Goal: Obtain resource: Download file/media

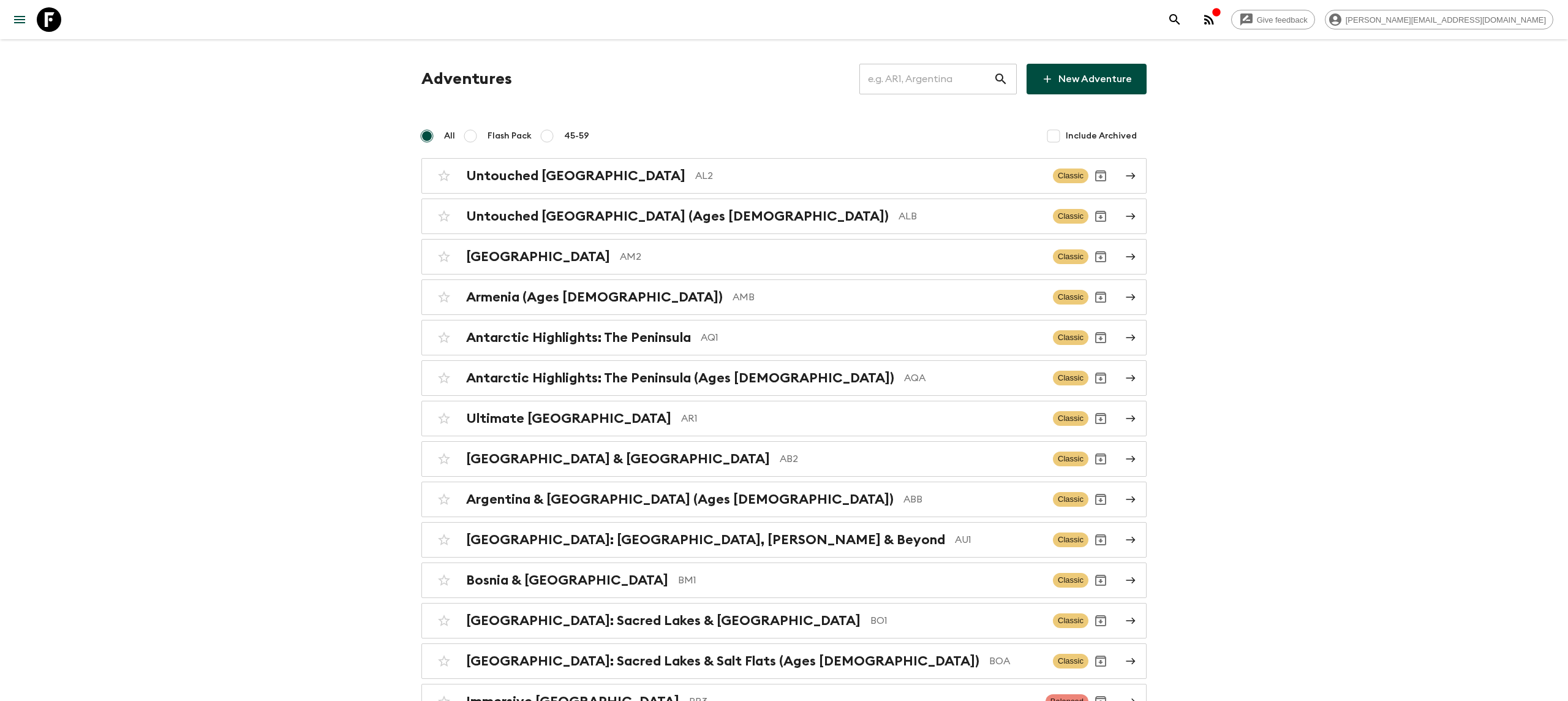
click at [920, 80] on input "text" at bounding box center [926, 79] width 134 height 34
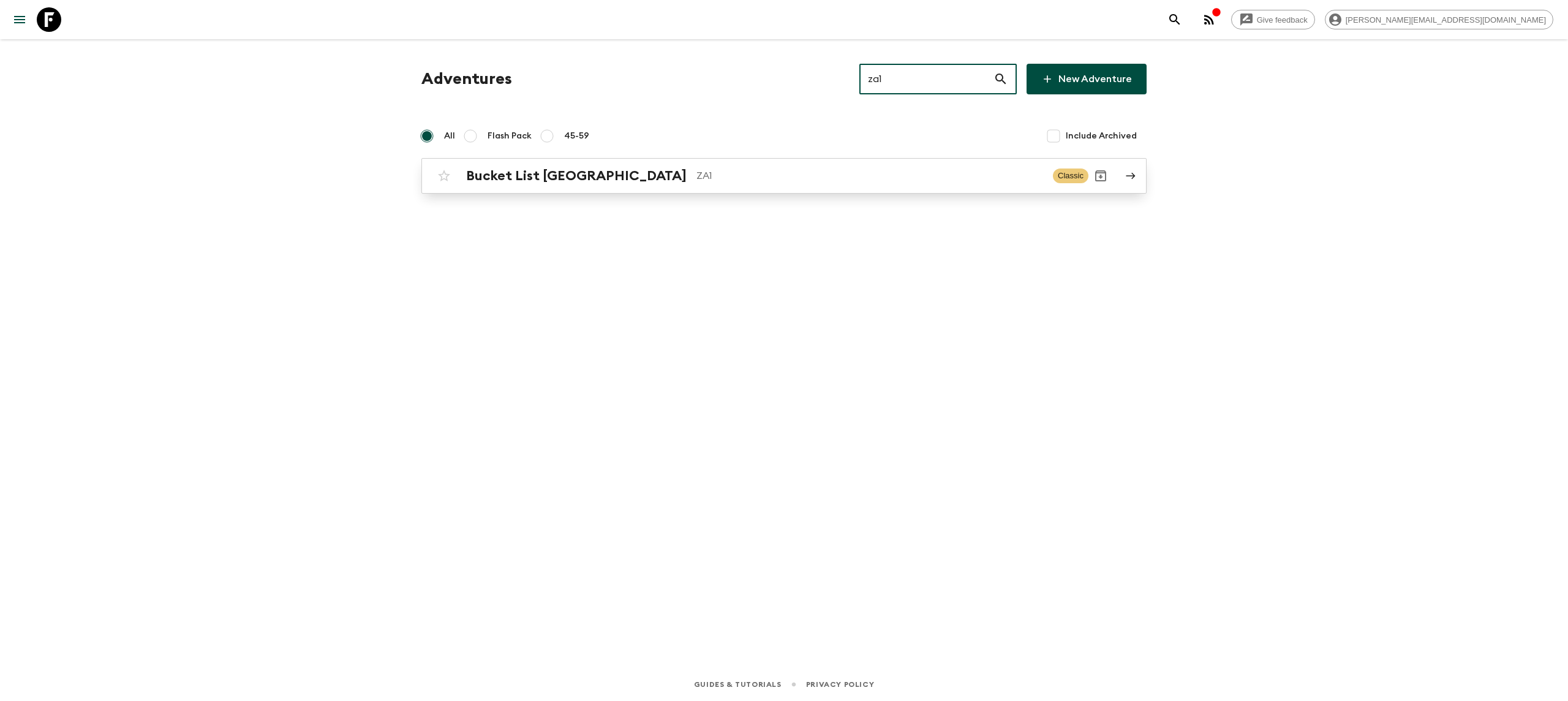
type input "za1"
click at [536, 165] on div "Bucket List [GEOGRAPHIC_DATA] ZA1 Classic" at bounding box center [760, 175] width 657 height 24
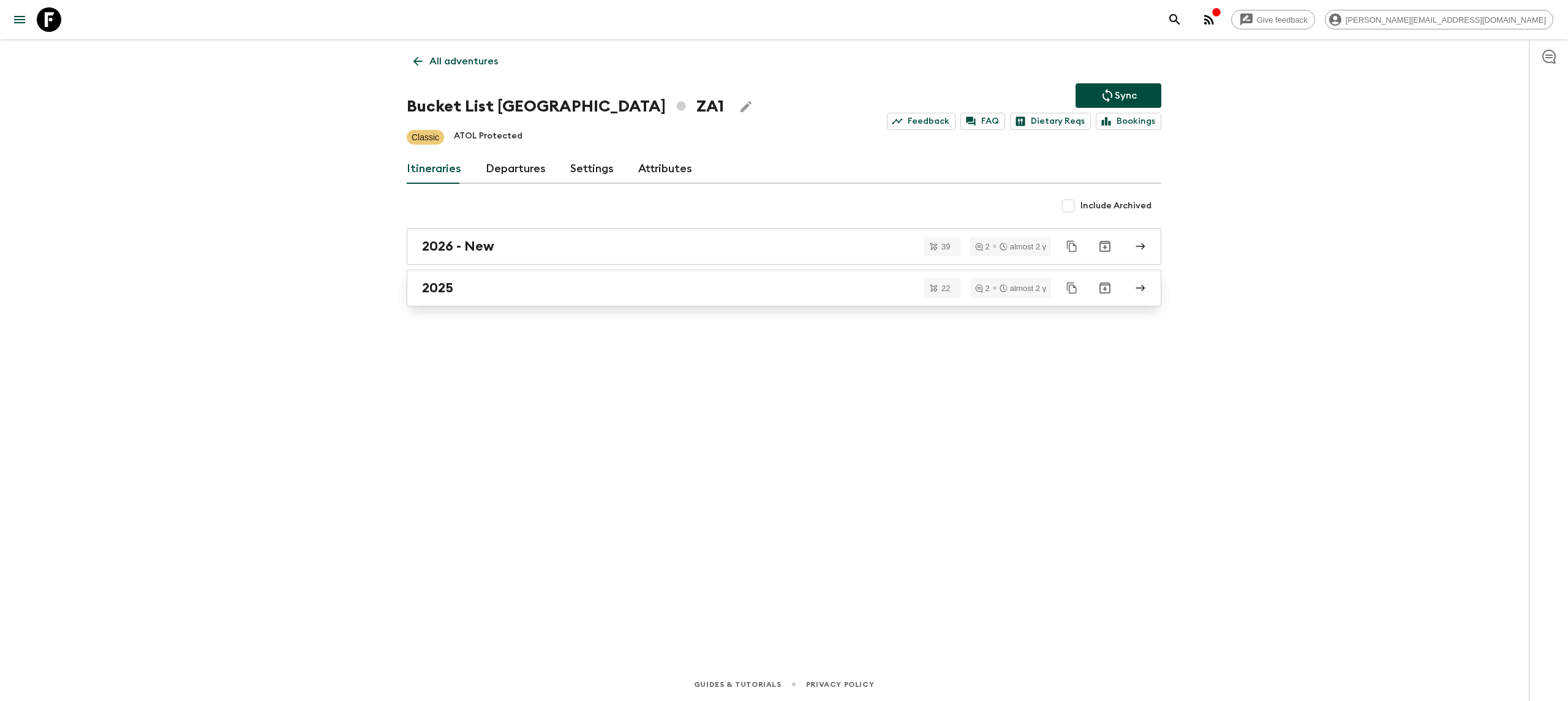
click at [460, 291] on div "2025" at bounding box center [772, 288] width 701 height 16
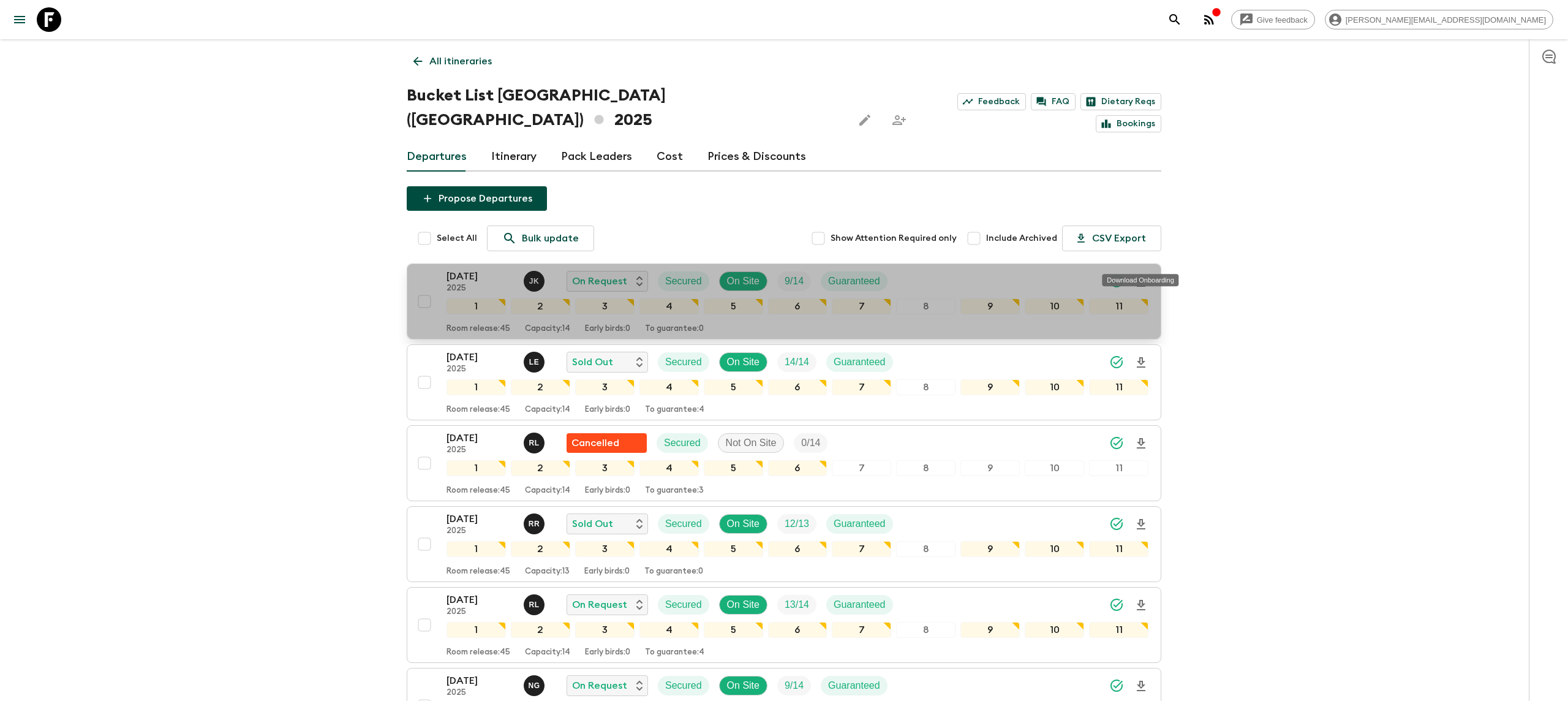
click at [1144, 274] on icon "Download Onboarding" at bounding box center [1141, 281] width 15 height 15
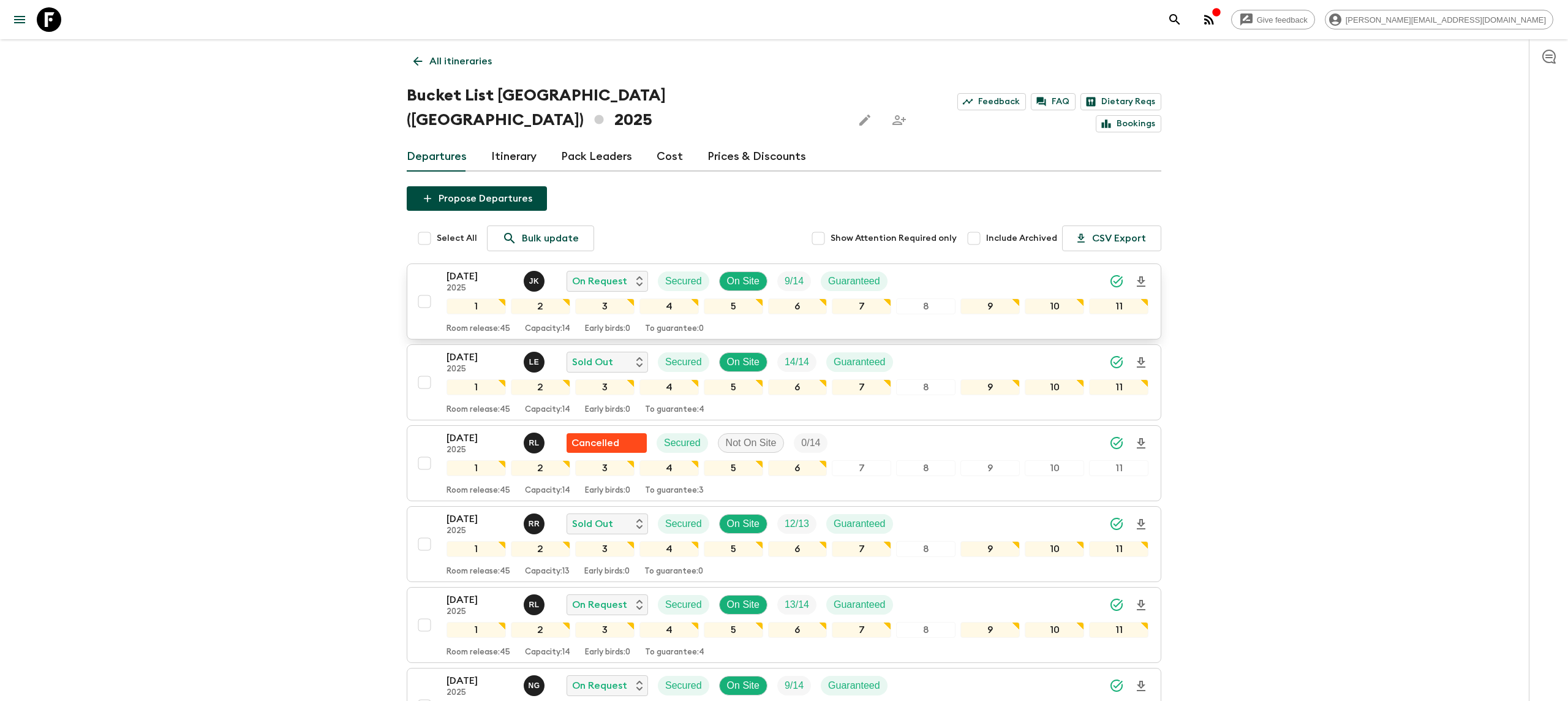
click at [44, 4] on link at bounding box center [49, 19] width 34 height 34
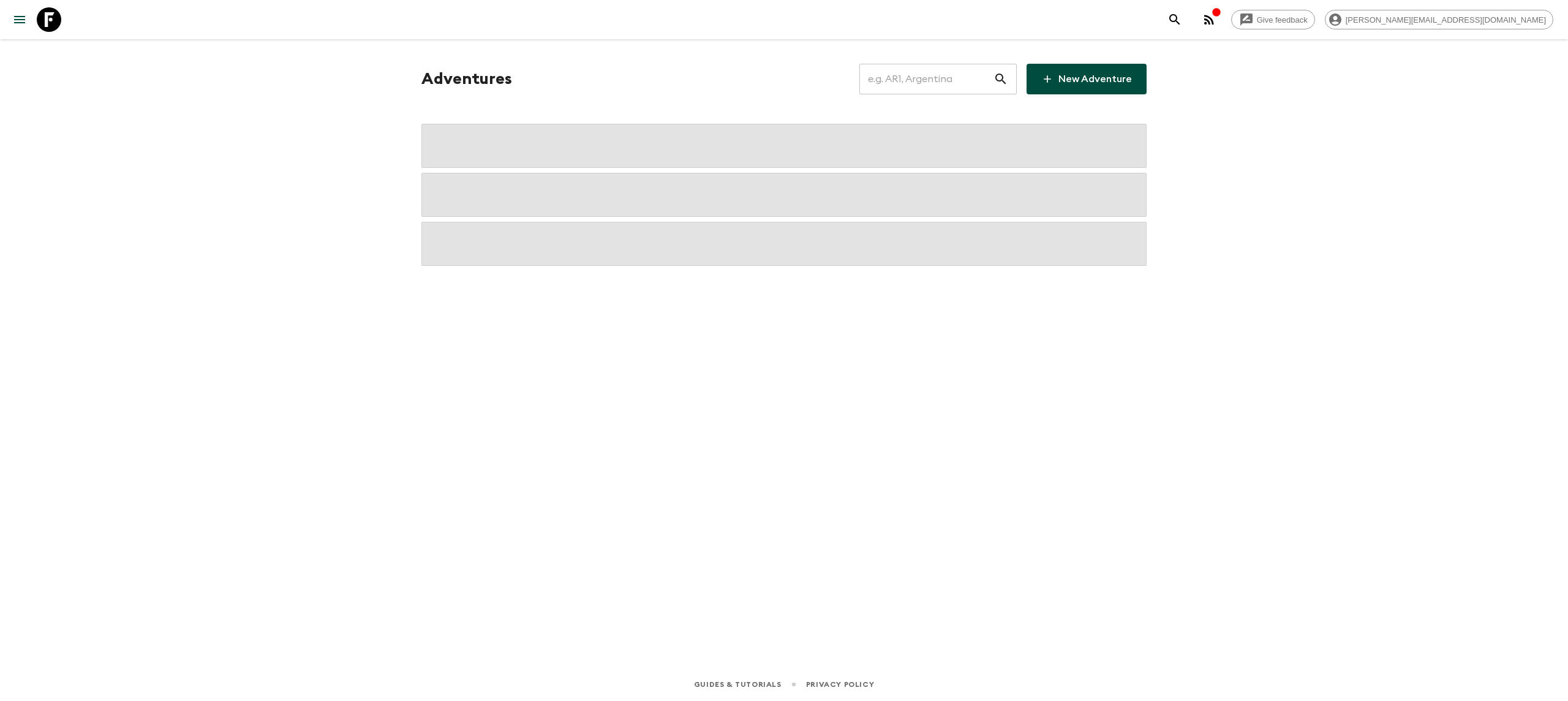
click at [950, 81] on input "text" at bounding box center [926, 79] width 134 height 34
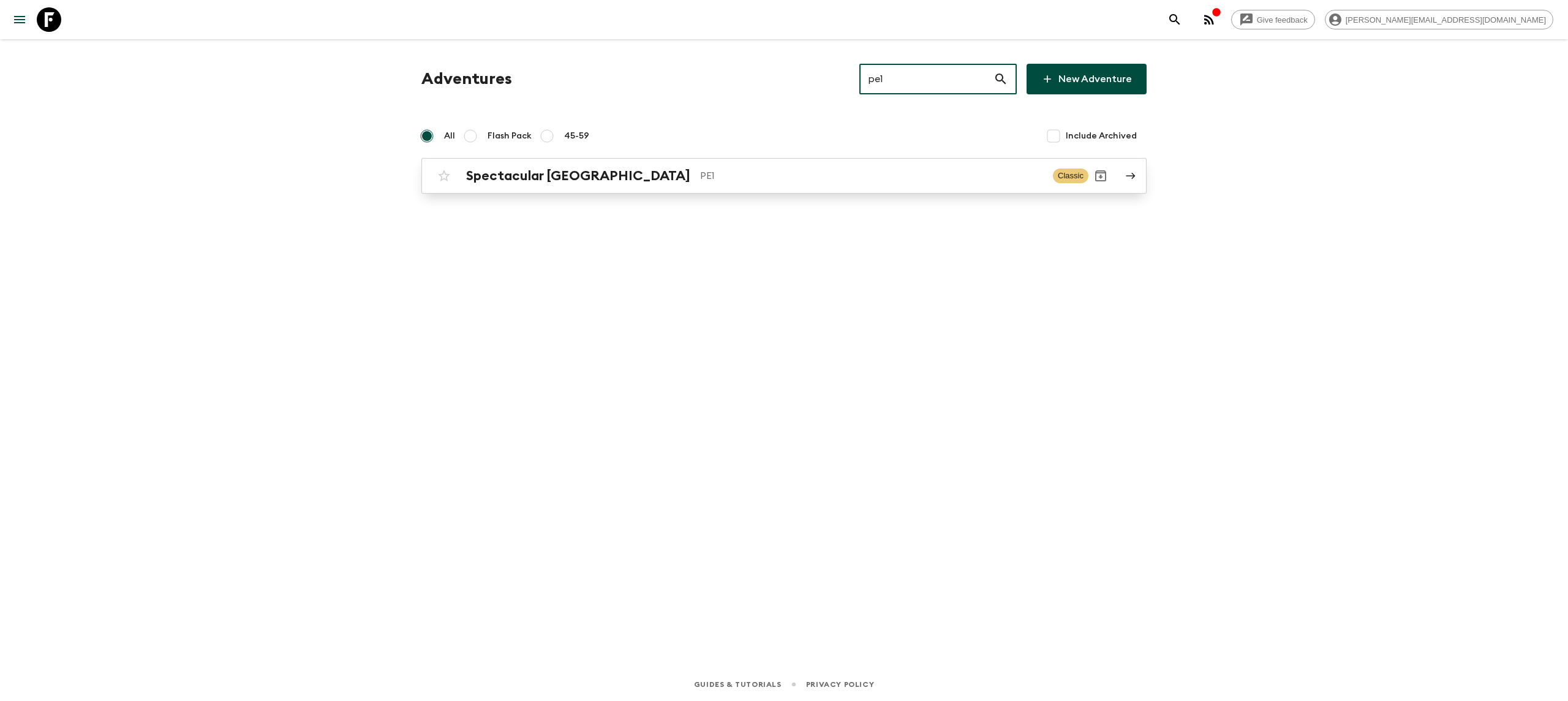
type input "pe1"
click at [547, 172] on h2 "Spectacular [GEOGRAPHIC_DATA]" at bounding box center [578, 175] width 224 height 16
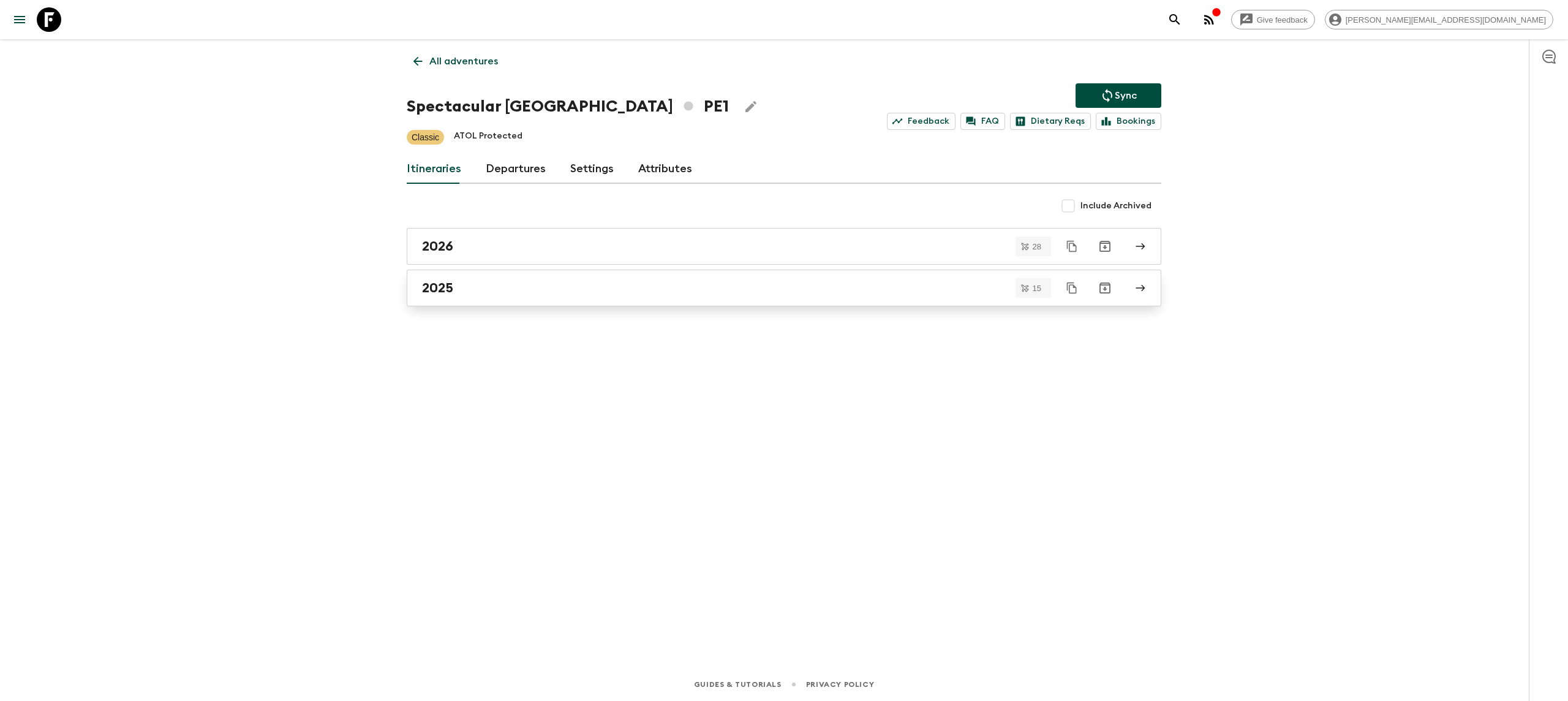
click at [527, 290] on div "2025" at bounding box center [772, 288] width 701 height 16
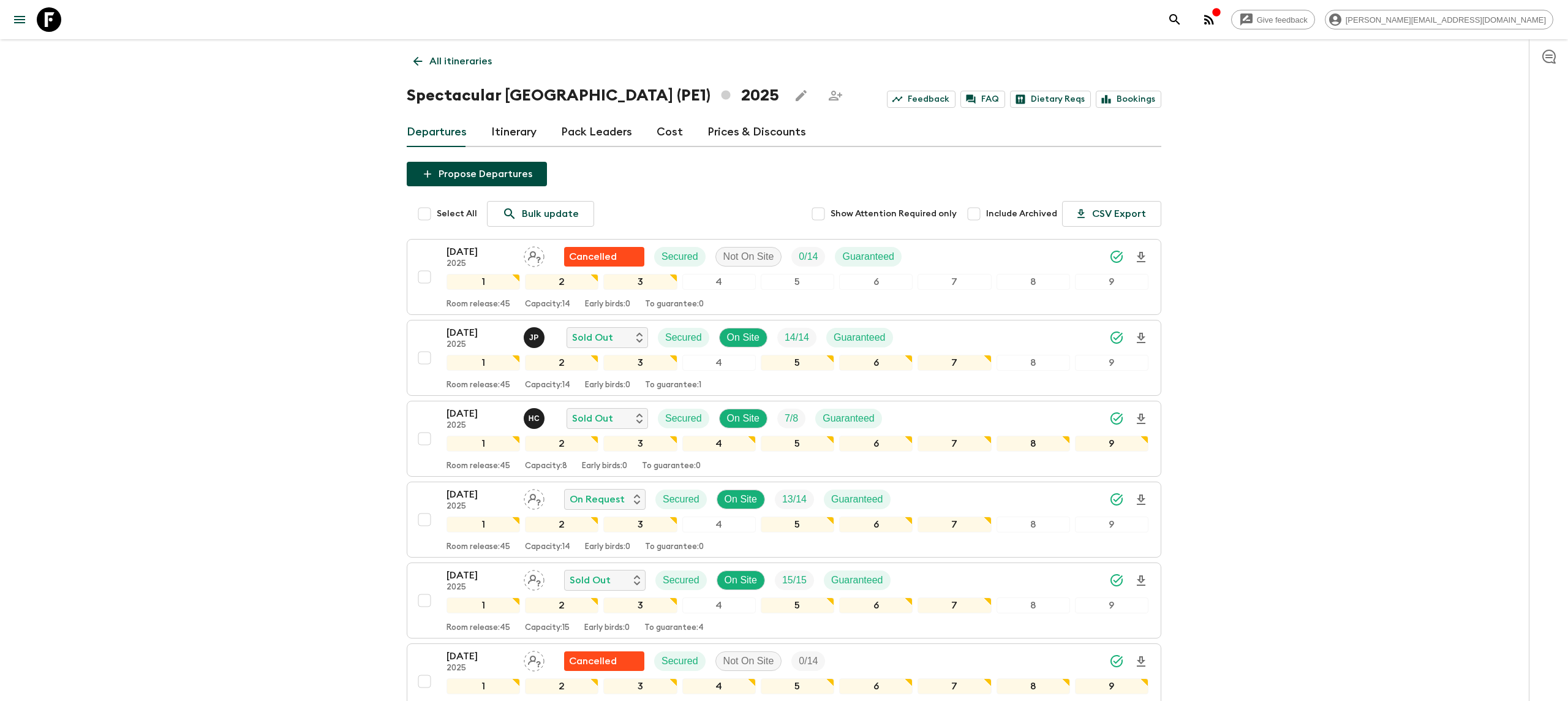
scroll to position [49, 0]
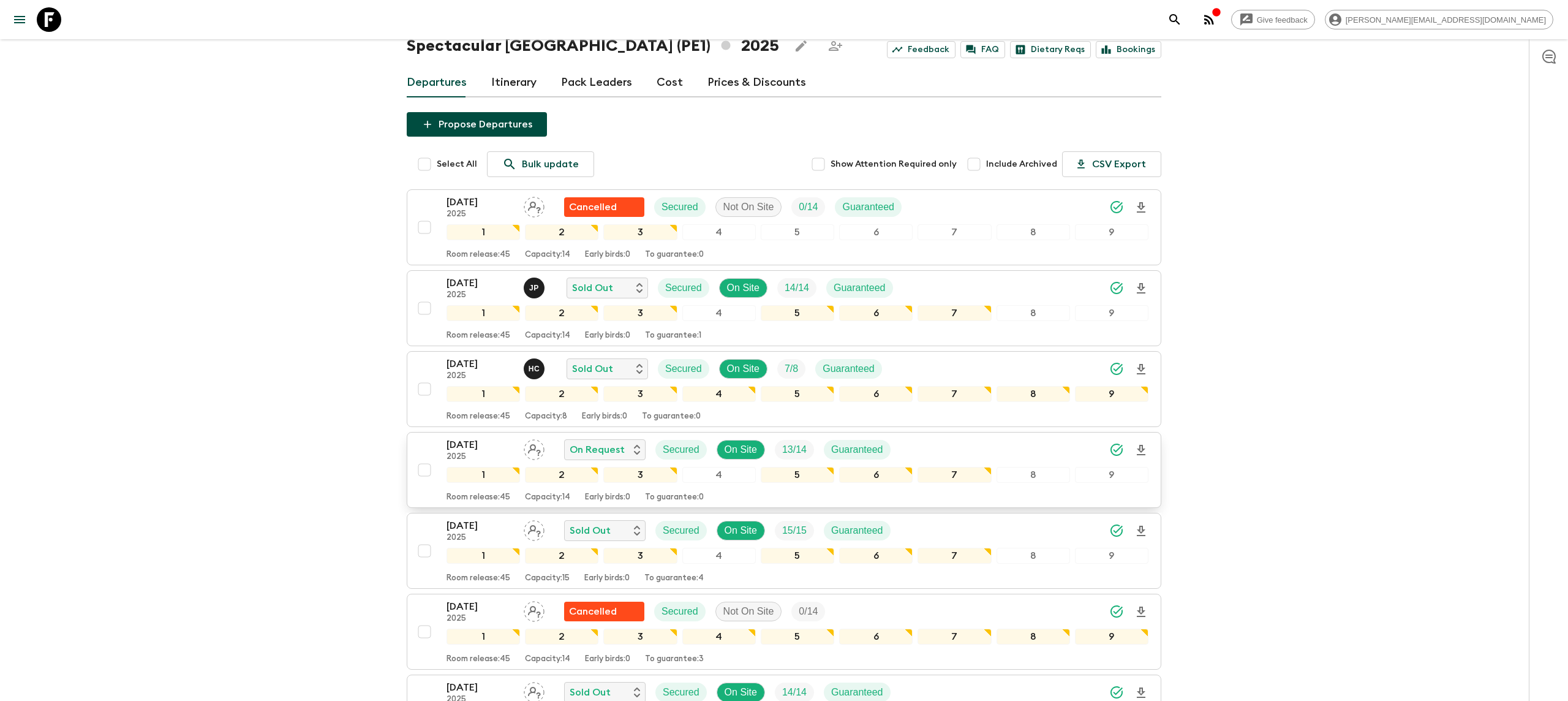
click at [1136, 450] on icon "Download Onboarding" at bounding box center [1141, 450] width 15 height 15
click at [49, 28] on icon at bounding box center [49, 19] width 24 height 24
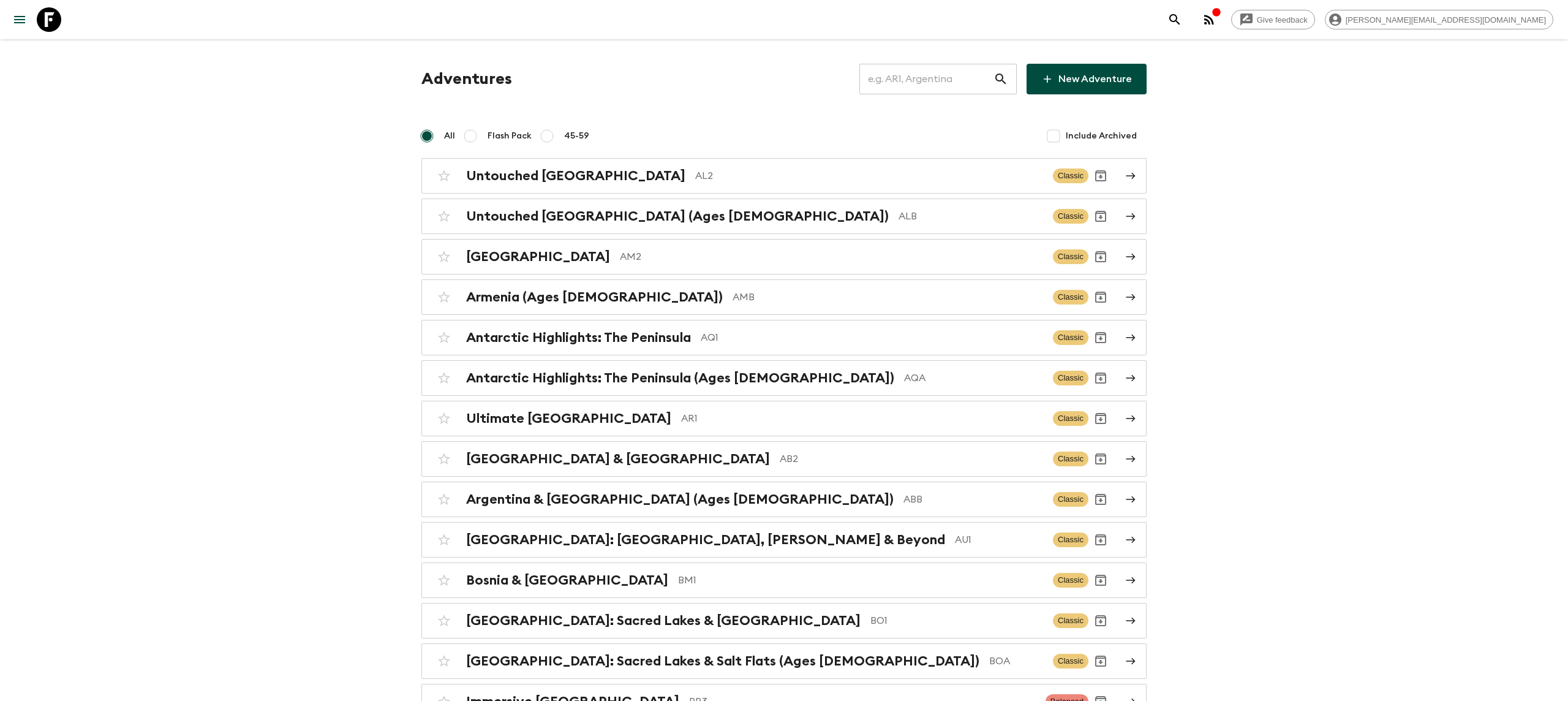
click at [931, 87] on input "text" at bounding box center [926, 79] width 134 height 34
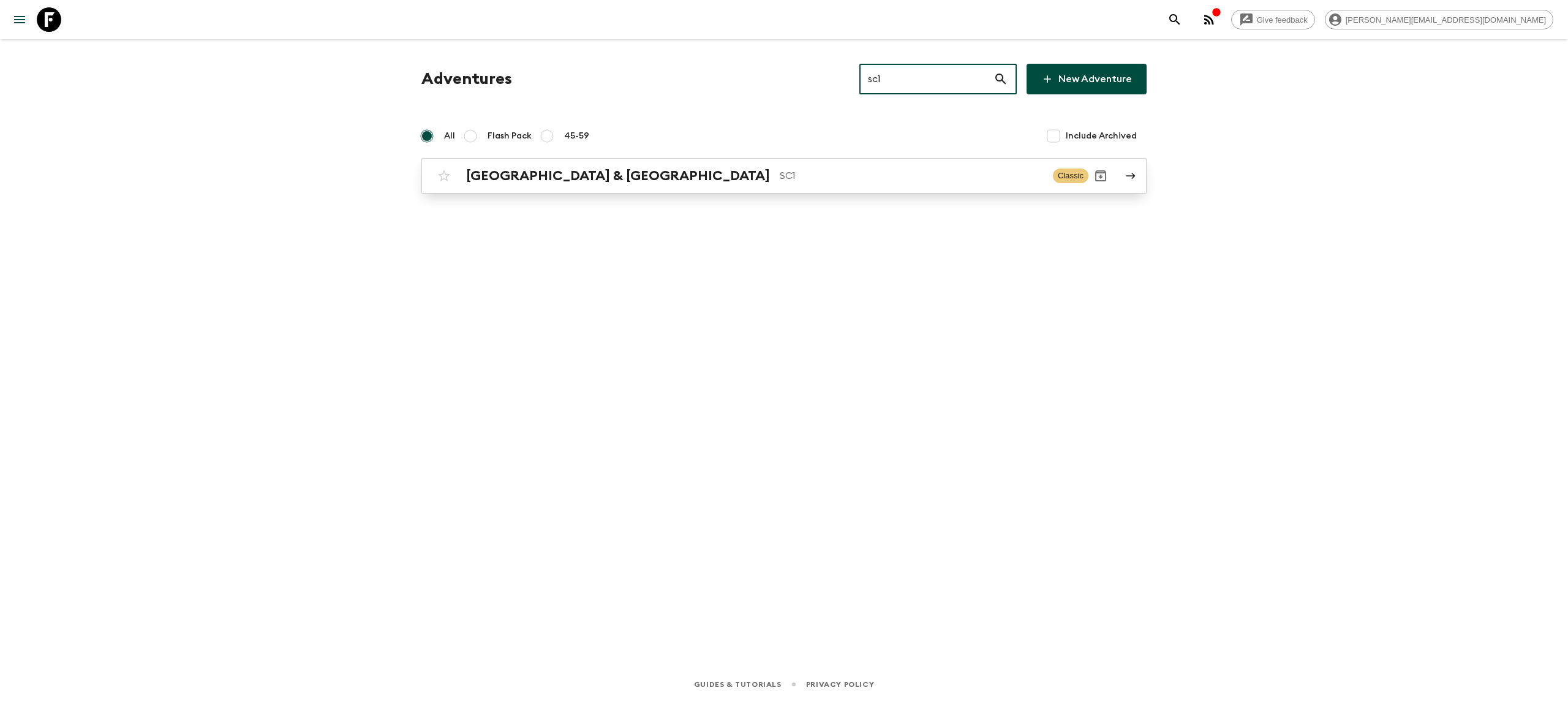
type input "sc1"
click at [697, 185] on div "[GEOGRAPHIC_DATA] & Croatia SC1 Classic" at bounding box center [760, 175] width 657 height 24
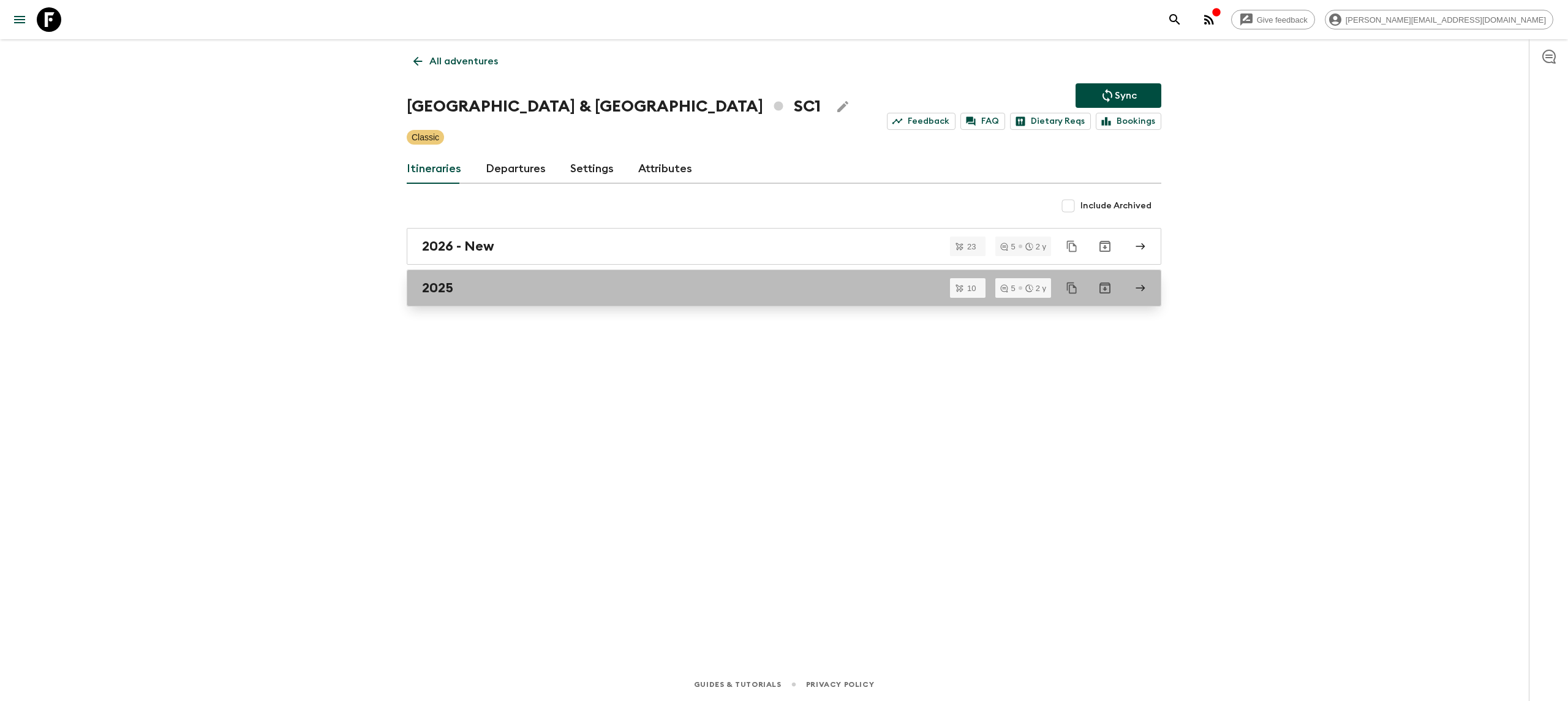
click at [572, 295] on div "2025" at bounding box center [772, 288] width 701 height 16
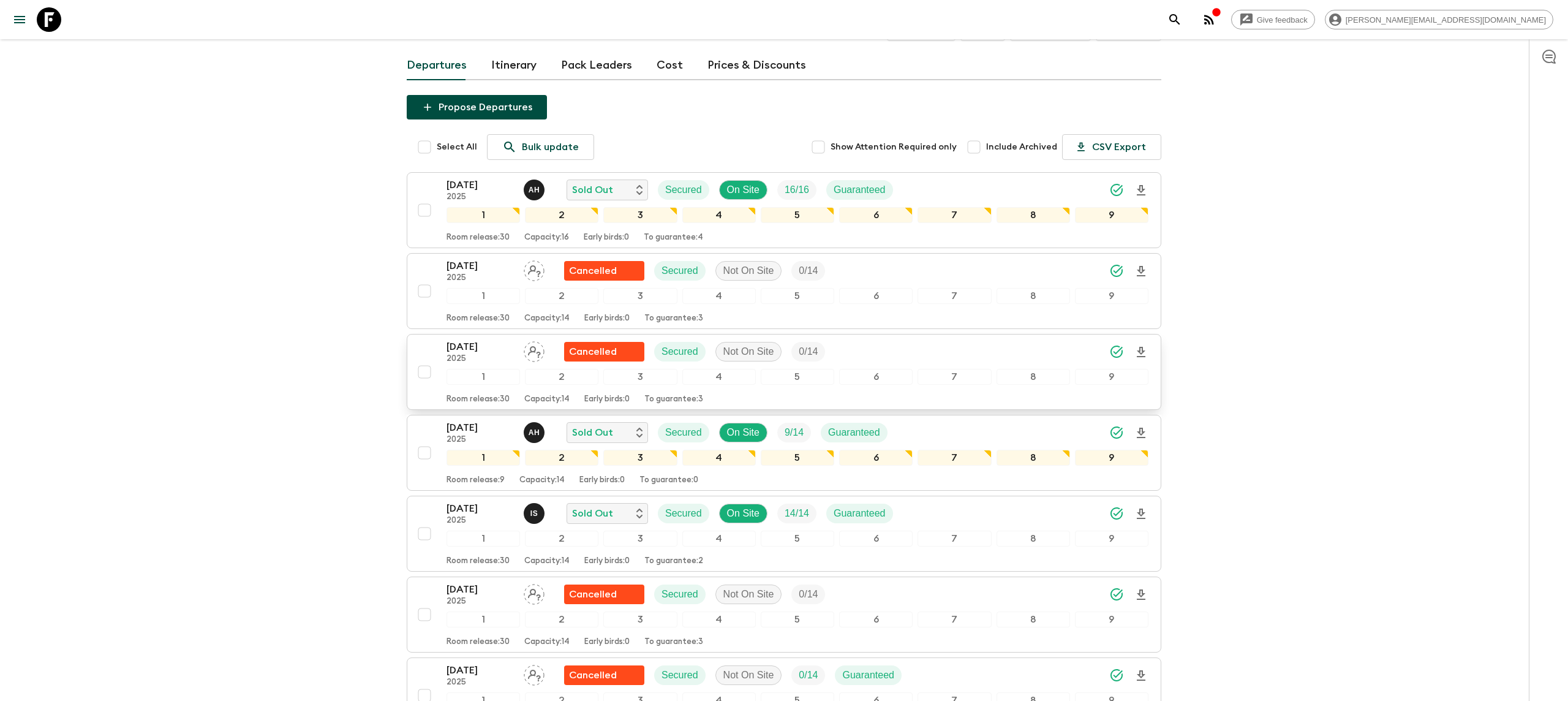
scroll to position [122, 0]
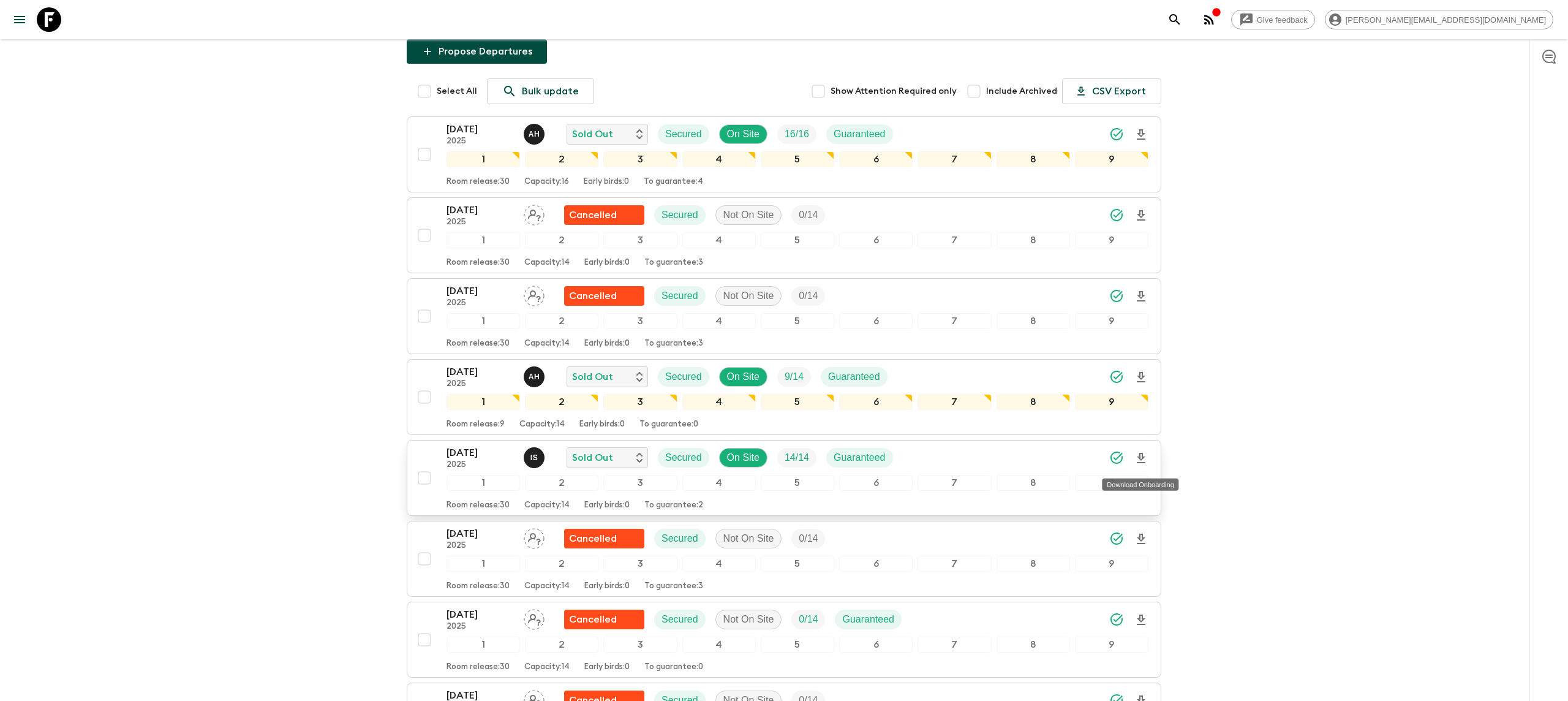
click at [1140, 460] on icon "Download Onboarding" at bounding box center [1141, 458] width 9 height 11
